Goal: Information Seeking & Learning: Learn about a topic

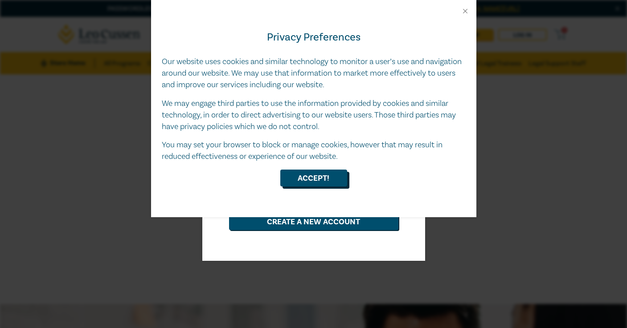
click at [320, 176] on button "Accept!" at bounding box center [313, 178] width 67 height 17
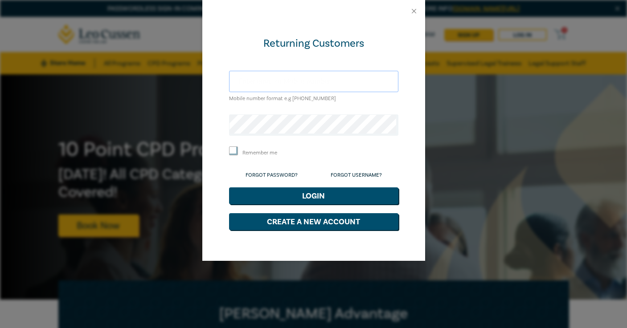
type input "[EMAIL_ADDRESS][DOMAIN_NAME]"
click at [300, 194] on button "Login" at bounding box center [313, 196] width 169 height 17
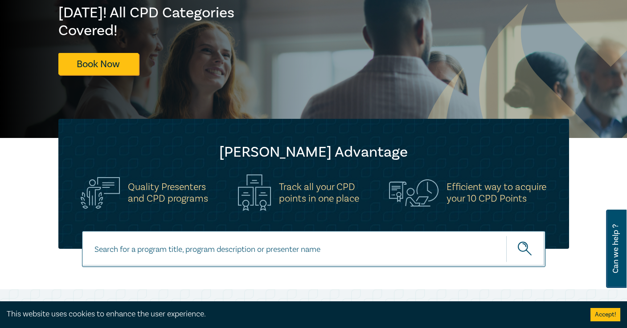
scroll to position [170, 0]
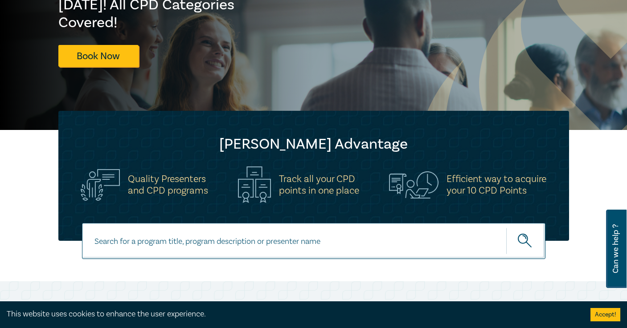
click at [200, 243] on input at bounding box center [313, 241] width 463 height 36
type input "settlement agreements"
click at [522, 234] on circle "submit" at bounding box center [522, 238] width 9 height 9
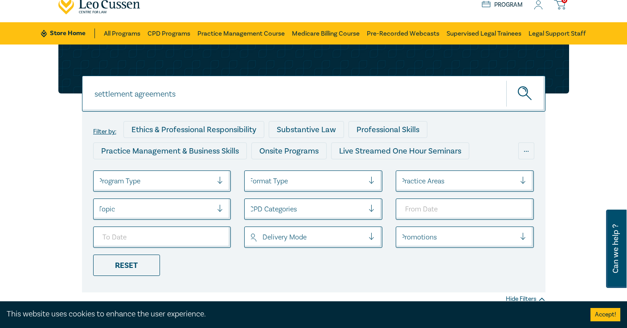
scroll to position [30, 0]
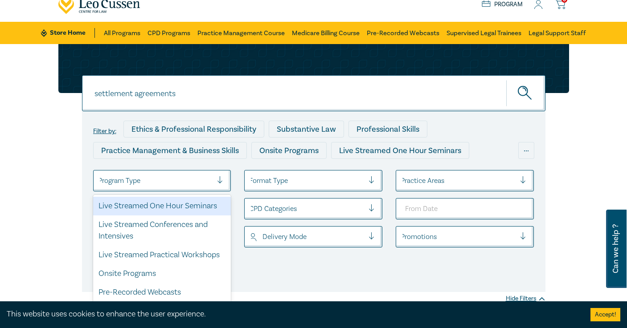
click at [220, 179] on div at bounding box center [223, 180] width 13 height 9
click at [186, 204] on div "Live Streamed One Hour Seminars" at bounding box center [162, 206] width 138 height 19
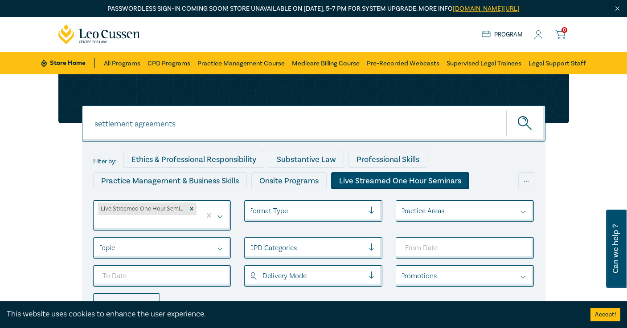
click at [181, 125] on input "settlement agreements" at bounding box center [313, 124] width 463 height 36
type input "s"
type input "owners corporations"
click at [525, 119] on icon "submit" at bounding box center [523, 119] width 3 height 3
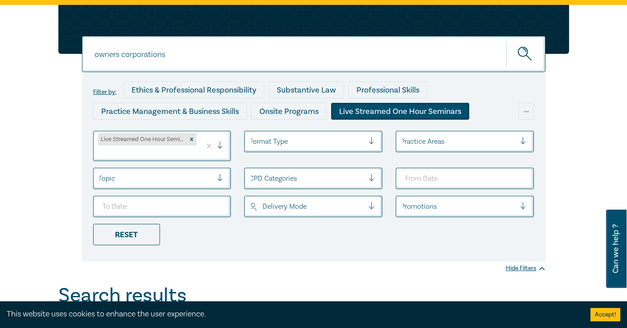
scroll to position [4, 0]
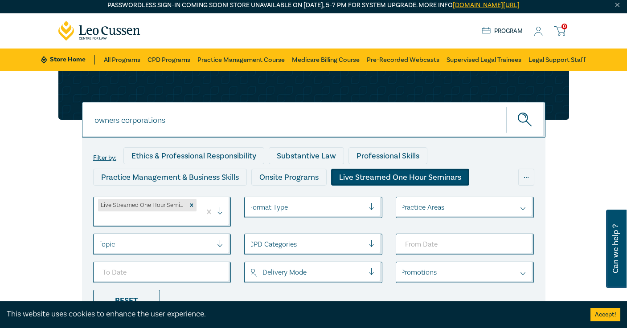
click at [523, 118] on icon "submit" at bounding box center [526, 121] width 16 height 16
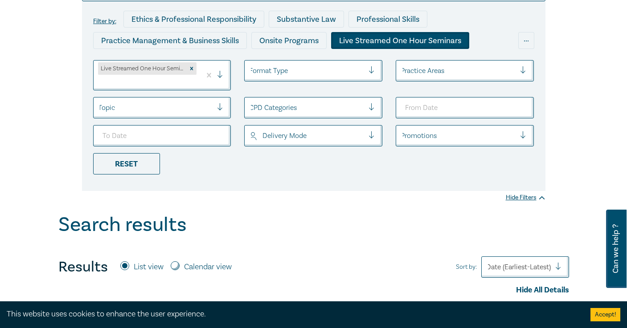
scroll to position [151, 0]
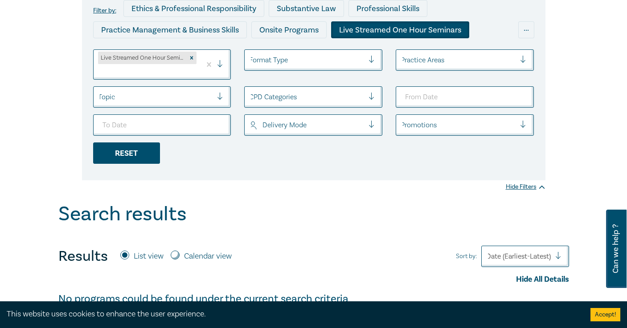
click at [118, 153] on div "Reset" at bounding box center [126, 153] width 67 height 21
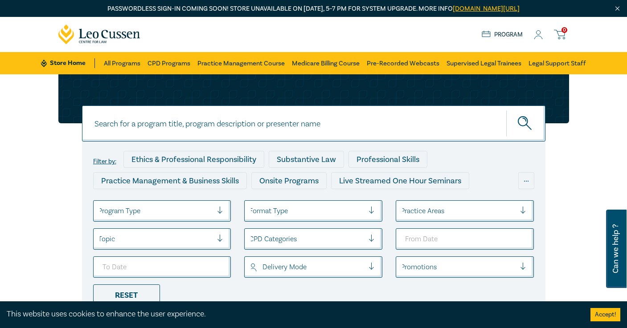
click at [124, 121] on input at bounding box center [313, 124] width 463 height 36
type input "owners corporations"
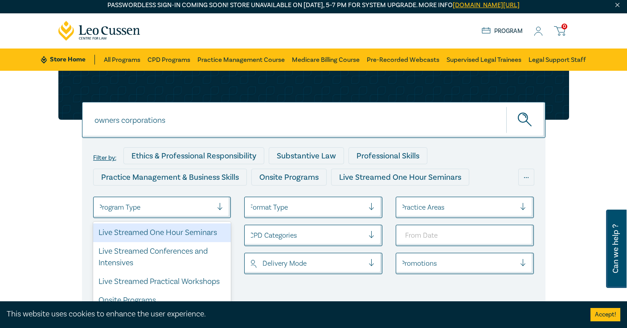
click at [222, 209] on div at bounding box center [223, 207] width 13 height 9
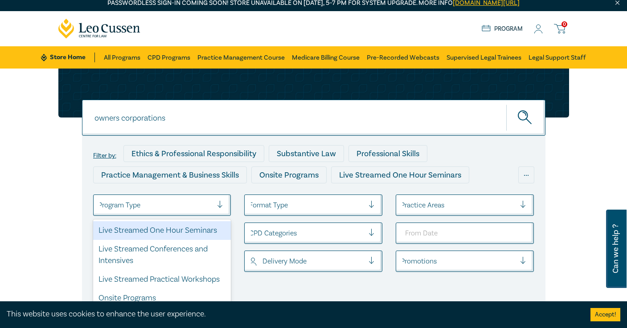
scroll to position [7, 0]
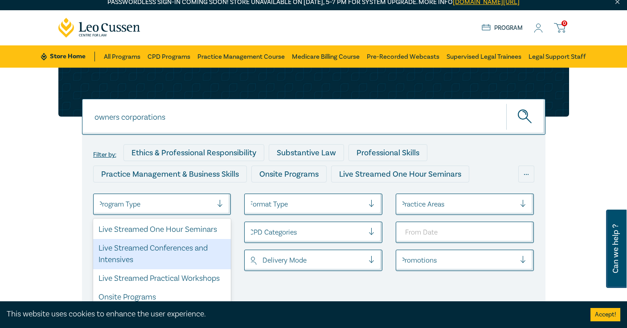
click at [133, 249] on div "Live Streamed Conferences and Intensives" at bounding box center [162, 254] width 138 height 30
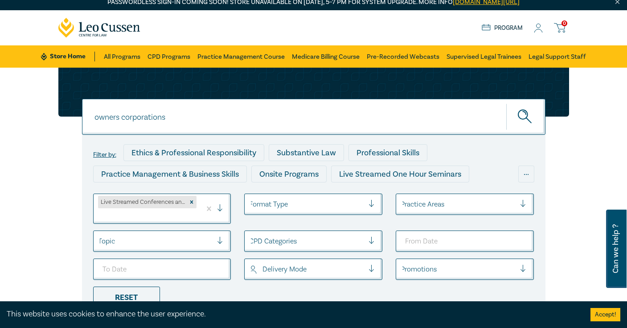
click at [519, 114] on icon "submit" at bounding box center [526, 118] width 16 height 16
click at [135, 293] on div "Reset" at bounding box center [126, 297] width 67 height 21
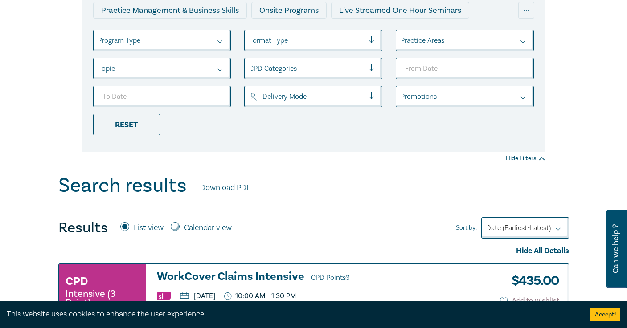
scroll to position [91, 0]
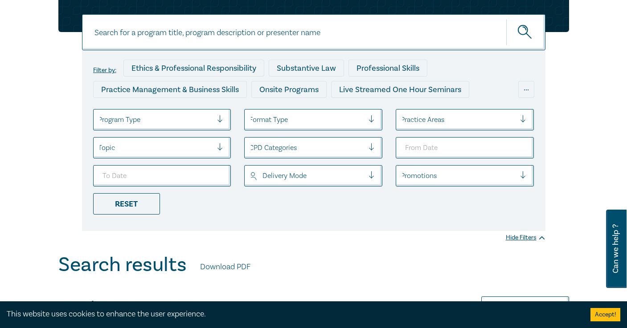
click at [159, 32] on input at bounding box center [313, 32] width 463 height 36
type input "owners corporations"
click at [522, 27] on icon "submit" at bounding box center [526, 33] width 16 height 16
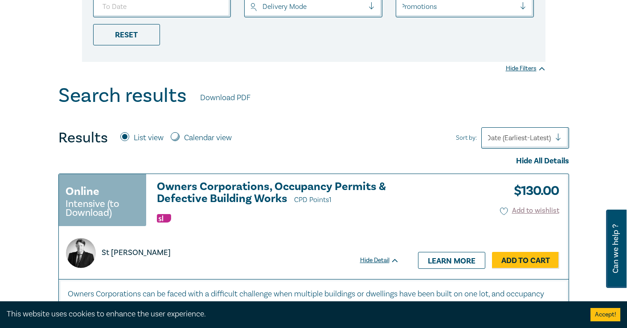
scroll to position [267, 0]
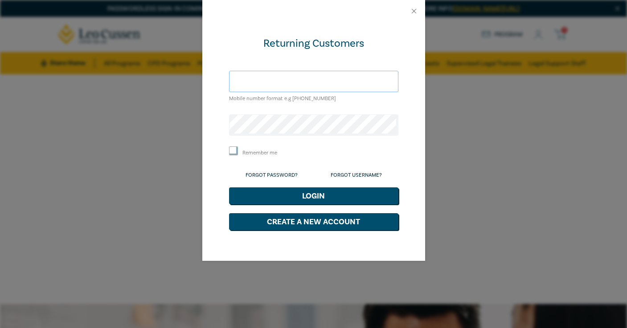
type input "[EMAIL_ADDRESS][DOMAIN_NAME]"
click at [305, 192] on button "Login" at bounding box center [313, 196] width 169 height 17
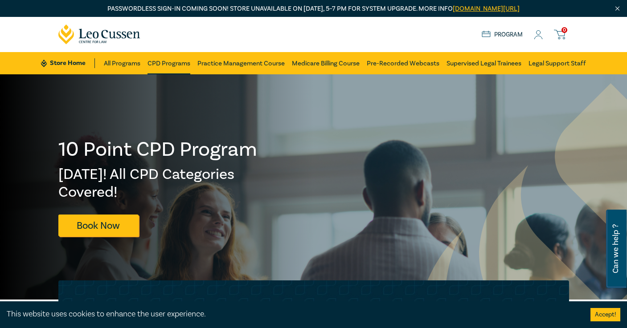
click at [179, 61] on link "CPD Programs" at bounding box center [168, 63] width 43 height 22
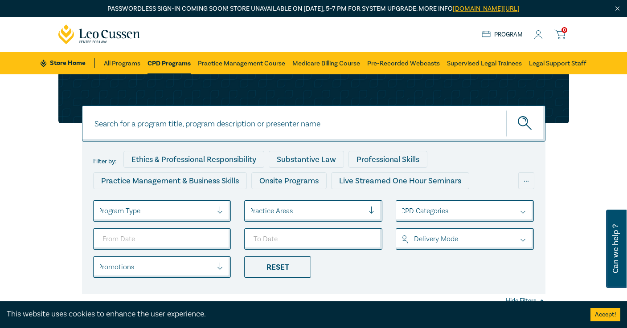
click at [145, 124] on input at bounding box center [313, 124] width 463 height 36
type input "owners corporation intensive"
click at [523, 119] on icon "submit" at bounding box center [526, 124] width 16 height 16
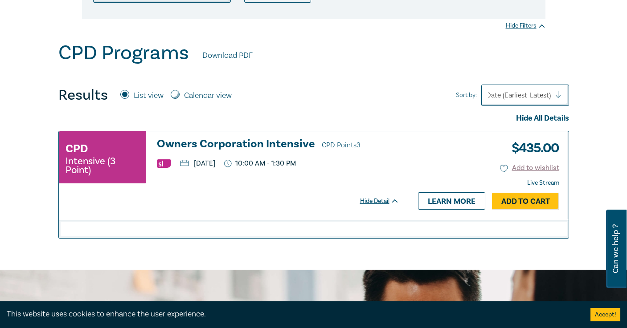
scroll to position [276, 0]
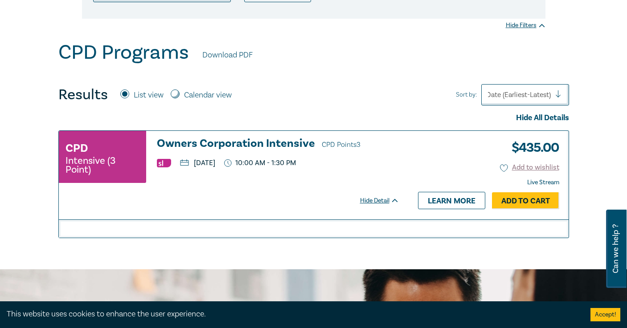
click at [237, 141] on h3 "Owners Corporation Intensive CPD Points 3" at bounding box center [278, 144] width 242 height 13
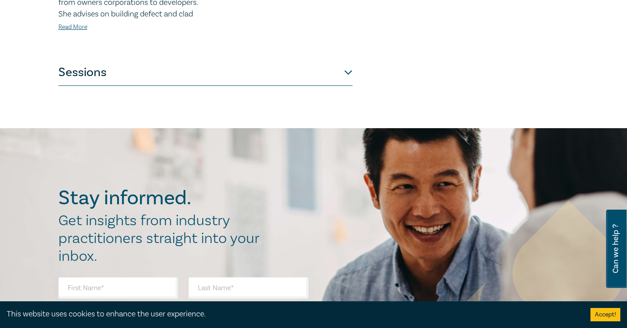
scroll to position [507, 0]
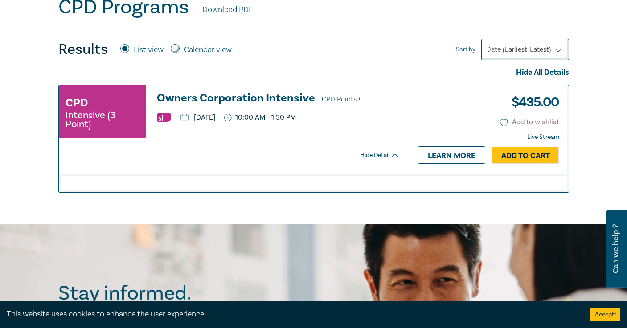
scroll to position [310, 0]
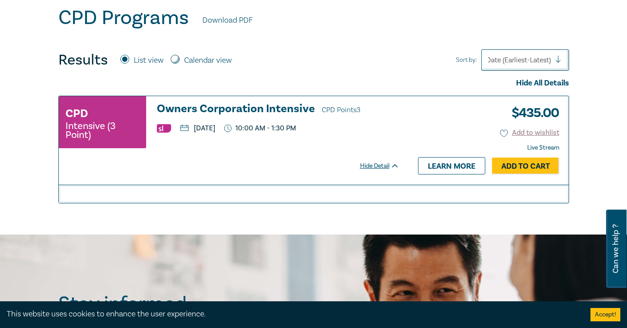
click at [126, 108] on div "CPD Intensive (3 Point)" at bounding box center [102, 122] width 87 height 52
click at [263, 106] on h3 "Owners Corporation Intensive CPD Points 3" at bounding box center [278, 109] width 242 height 13
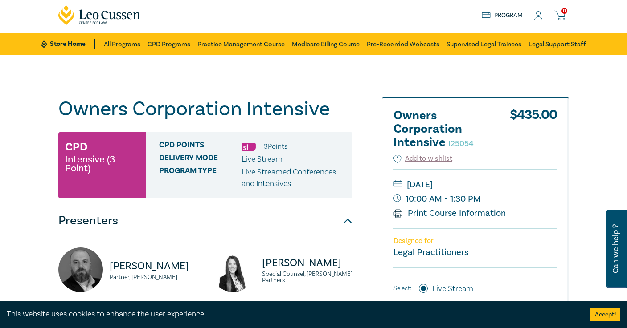
scroll to position [20, 0]
